Goal: Communication & Community: Answer question/provide support

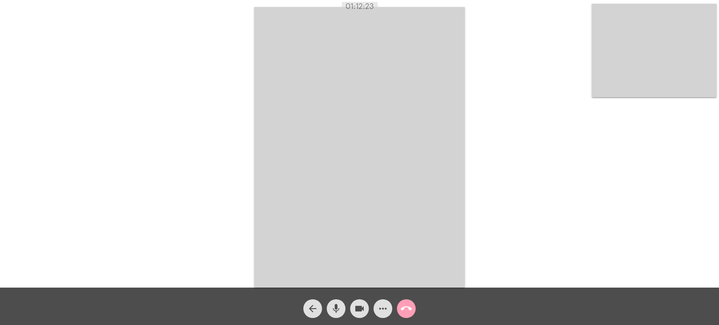
click at [408, 306] on mat-icon "call_end" at bounding box center [405, 308] width 11 height 11
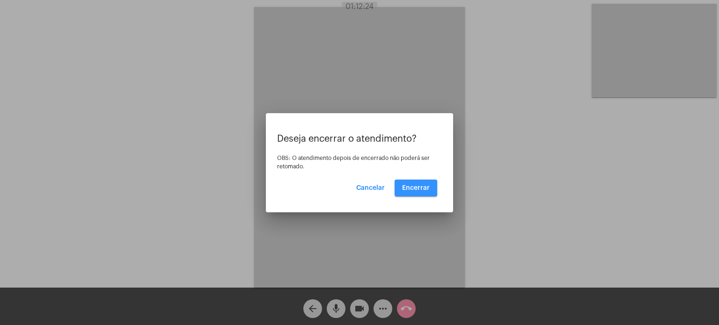
click at [415, 187] on span "Encerrar" at bounding box center [416, 188] width 28 height 7
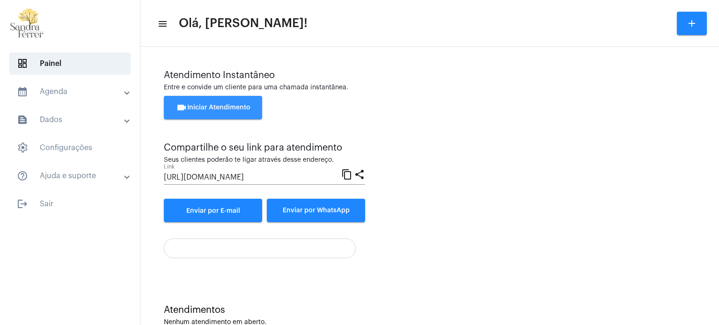
click at [204, 105] on span "videocam Iniciar Atendimento" at bounding box center [213, 107] width 74 height 7
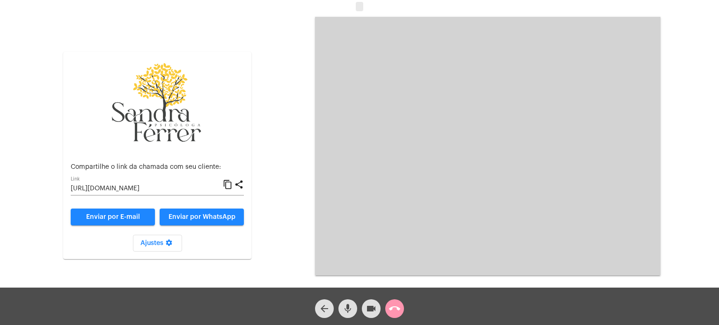
click at [229, 185] on mat-icon "content_copy" at bounding box center [228, 184] width 10 height 11
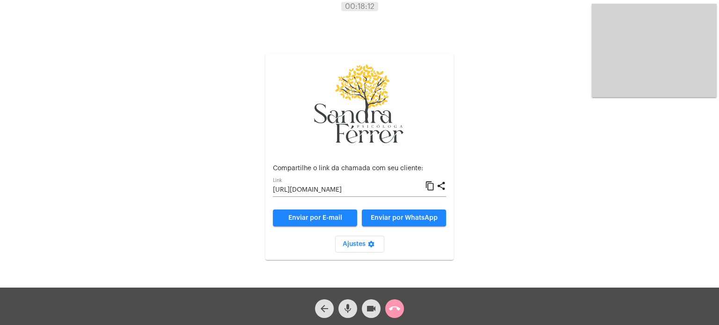
click at [497, 63] on div "Aguardando cliente acessar a chamada Ajustes settings Compartilhe o link da cha…" at bounding box center [359, 146] width 717 height 288
click at [391, 308] on mat-icon "call_end" at bounding box center [394, 308] width 11 height 11
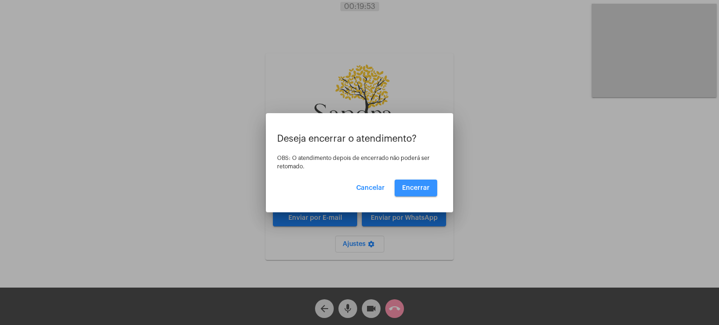
click at [422, 187] on span "Encerrar" at bounding box center [416, 188] width 28 height 7
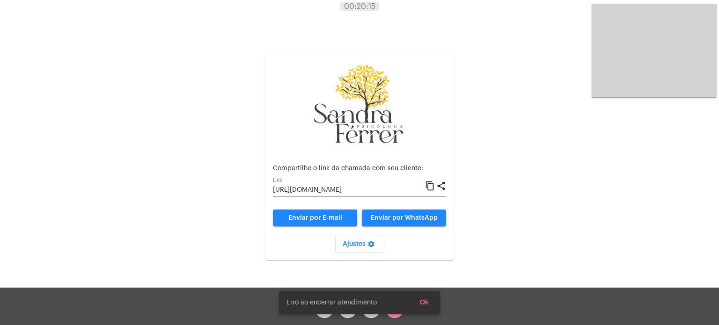
click at [492, 91] on div "Aguardando cliente acessar a chamada Ajustes settings Compartilhe o link da cha…" at bounding box center [359, 146] width 717 height 288
click at [427, 297] on button "Ok" at bounding box center [424, 302] width 24 height 17
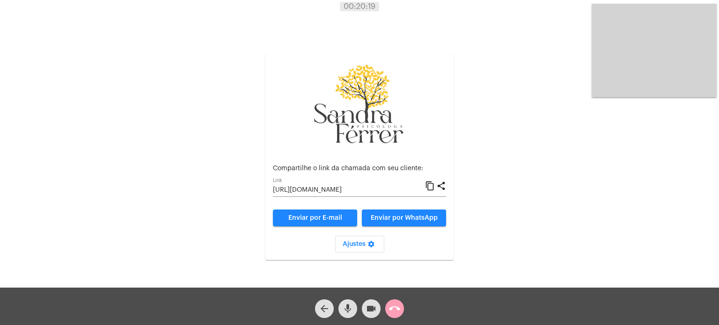
click at [400, 314] on span "call_end" at bounding box center [394, 308] width 11 height 19
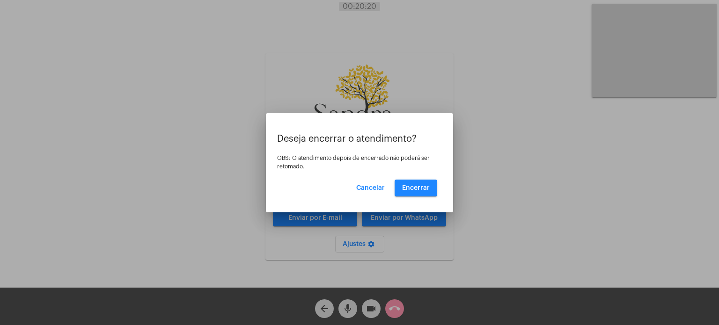
click at [428, 176] on div "Deseja encerrar o atendimento? OBS: O atendimento depois de encerrado não poder…" at bounding box center [359, 165] width 165 height 63
click at [427, 183] on button "Encerrar" at bounding box center [415, 188] width 43 height 17
click at [421, 186] on span "Encerrar" at bounding box center [416, 188] width 28 height 7
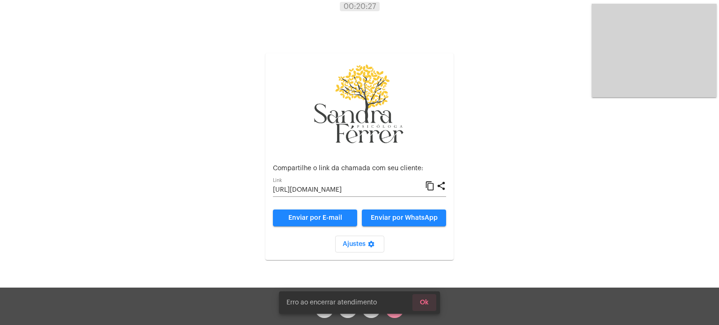
click at [425, 303] on span "Ok" at bounding box center [424, 302] width 9 height 7
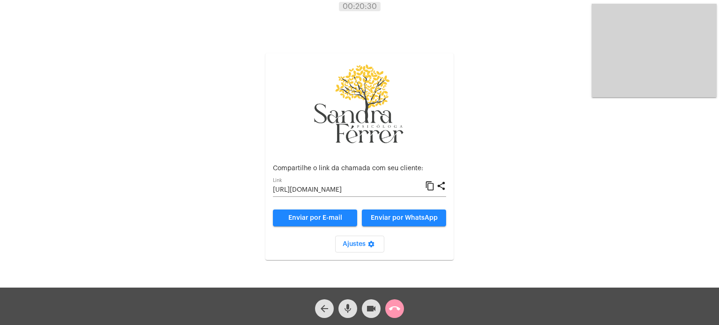
click at [395, 305] on mat-icon "call_end" at bounding box center [394, 308] width 11 height 11
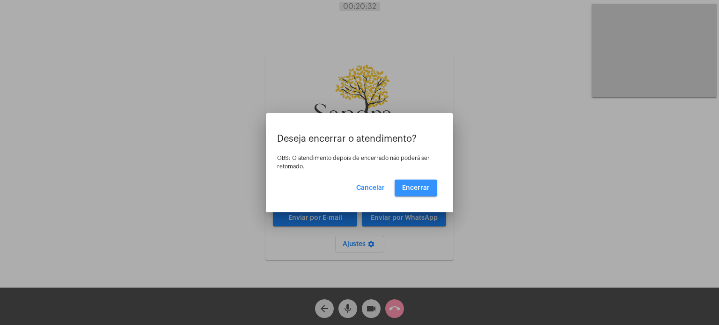
click at [427, 190] on span "Encerrar" at bounding box center [416, 188] width 28 height 7
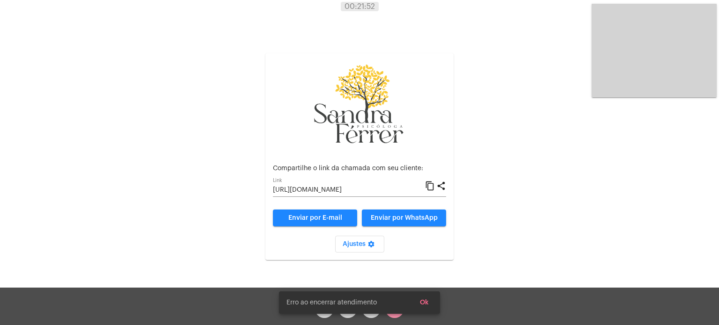
click at [420, 301] on span "Ok" at bounding box center [424, 302] width 9 height 7
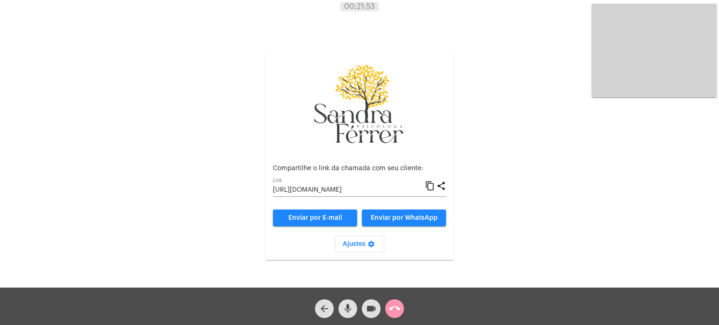
click at [389, 304] on mat-icon "call_end" at bounding box center [394, 308] width 11 height 11
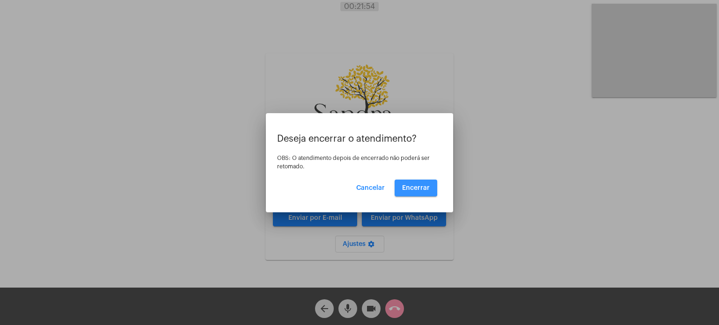
click at [411, 185] on span "Encerrar" at bounding box center [416, 188] width 28 height 7
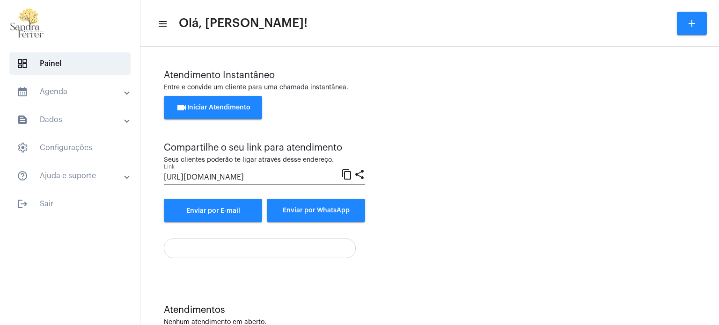
click at [253, 107] on button "videocam Iniciar Atendimento" at bounding box center [213, 107] width 98 height 23
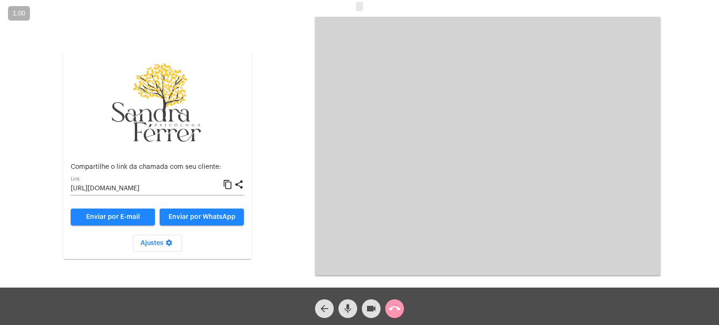
click at [230, 185] on mat-icon "content_copy" at bounding box center [228, 184] width 10 height 11
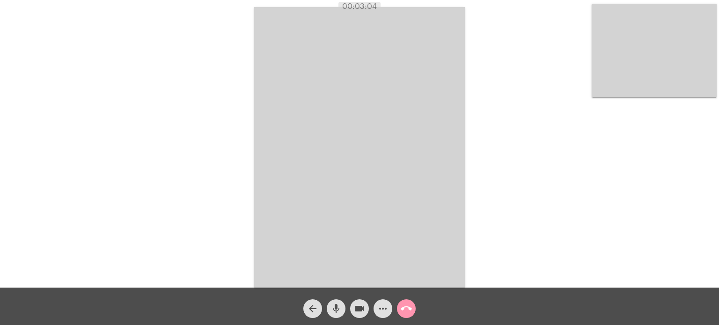
click at [543, 78] on div "Acessando Câmera e Microfone..." at bounding box center [359, 146] width 717 height 288
